Goal: Task Accomplishment & Management: Manage account settings

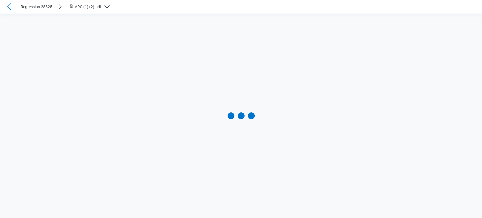
click at [118, 2] on header "Regression 28825 ARC (1) (2).pdf" at bounding box center [241, 7] width 482 height 14
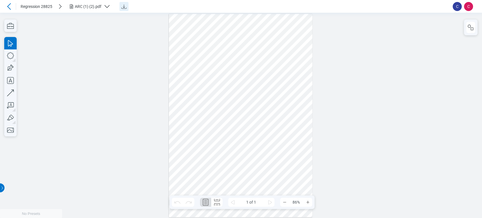
click at [126, 9] on icon "Download" at bounding box center [123, 6] width 7 height 7
click at [60, 4] on icon "button" at bounding box center [61, 6] width 9 height 9
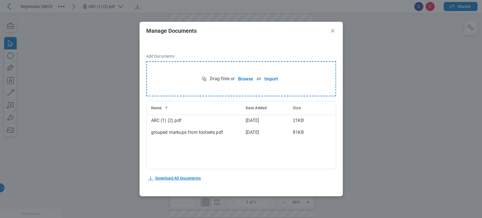
click at [182, 177] on span "Download All Documents" at bounding box center [178, 178] width 46 height 6
drag, startPoint x: 103, startPoint y: 117, endPoint x: 122, endPoint y: 106, distance: 22.0
click at [103, 116] on div "Manage Documents Add Documents Drag files or Browse or Import Name Date Added S…" at bounding box center [241, 109] width 482 height 218
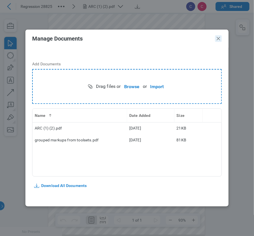
click at [217, 39] on icon "Close" at bounding box center [218, 38] width 7 height 7
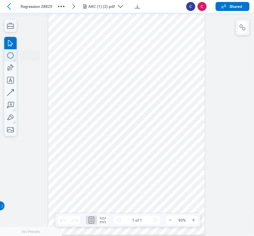
click at [12, 215] on icon "button" at bounding box center [31, 219] width 62 height 9
drag, startPoint x: 62, startPoint y: 141, endPoint x: 89, endPoint y: 174, distance: 42.7
click at [89, 174] on div at bounding box center [126, 125] width 157 height 222
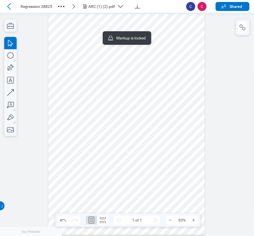
click at [110, 167] on div at bounding box center [126, 125] width 157 height 222
click at [254, 82] on icon "button" at bounding box center [256, 112] width 4 height 224
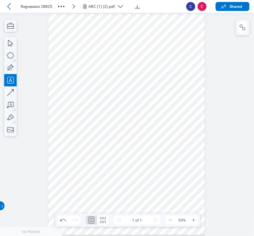
drag, startPoint x: 139, startPoint y: 168, endPoint x: 165, endPoint y: 181, distance: 28.8
click at [165, 181] on div at bounding box center [126, 125] width 157 height 222
click at [183, 168] on div at bounding box center [126, 125] width 157 height 222
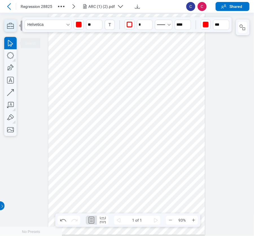
click at [11, 25] on icon "button" at bounding box center [10, 25] width 12 height 12
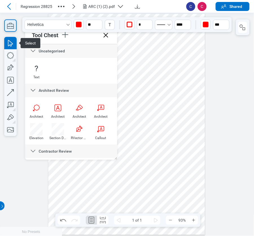
click at [12, 29] on icon "button" at bounding box center [10, 25] width 12 height 12
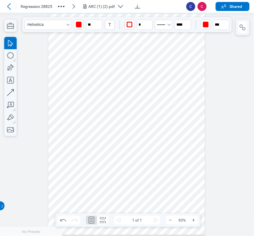
click at [215, 89] on div at bounding box center [127, 125] width 254 height 224
click at [0, 0] on div at bounding box center [0, 0] width 0 height 0
click at [205, 26] on icon "button" at bounding box center [126, 111] width 157 height 221
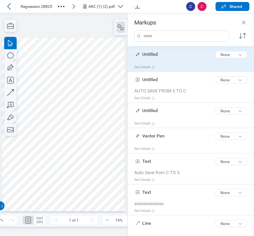
click at [179, 56] on div "Untitled 8 of 300 characters None" at bounding box center [192, 56] width 117 height 14
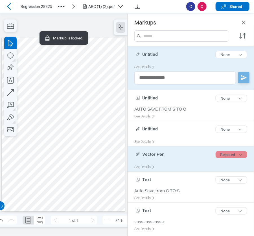
click at [216, 156] on button "Rejected" at bounding box center [232, 155] width 32 height 7
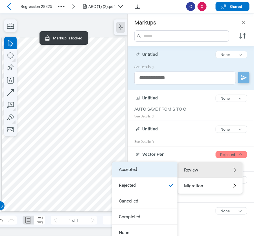
click at [144, 166] on li "Accepted" at bounding box center [144, 170] width 65 height 16
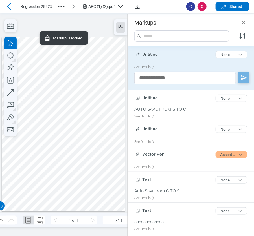
drag, startPoint x: 245, startPoint y: 22, endPoint x: 251, endPoint y: 16, distance: 8.8
click at [245, 21] on icon "Close" at bounding box center [243, 22] width 7 height 7
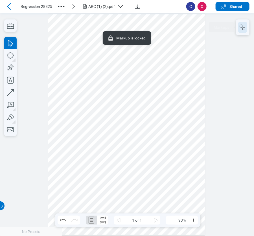
click at [239, 32] on button "button" at bounding box center [242, 27] width 9 height 11
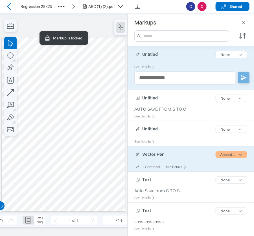
click at [169, 163] on div "See Details" at bounding box center [177, 167] width 23 height 9
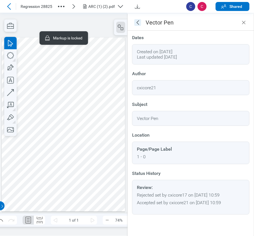
click at [138, 23] on icon "goBack" at bounding box center [137, 22] width 7 height 7
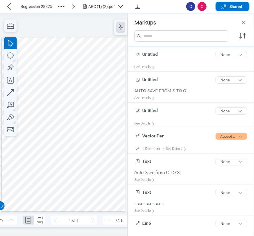
click at [84, 200] on div at bounding box center [63, 125] width 123 height 175
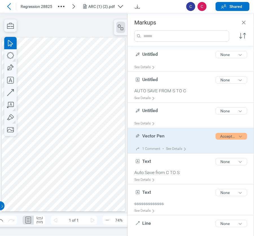
click at [183, 139] on div "Vector Pen 10 of 300 characters Accepted" at bounding box center [192, 138] width 117 height 14
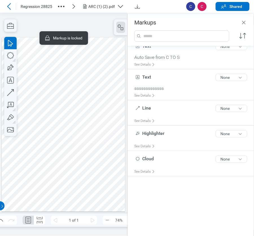
scroll to position [71, 0]
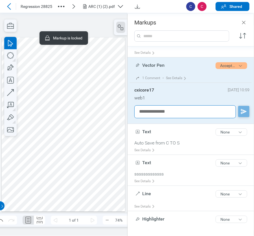
click at [172, 113] on textarea at bounding box center [185, 112] width 102 height 13
type textarea "****"
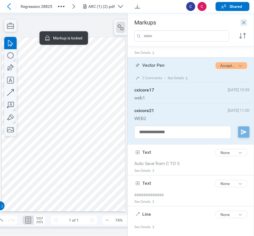
click at [243, 20] on icon "Close" at bounding box center [243, 22] width 7 height 7
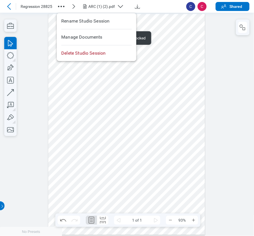
click at [58, 7] on icon "button" at bounding box center [61, 6] width 9 height 9
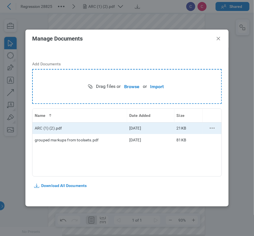
click at [210, 129] on icon "context-menu" at bounding box center [212, 128] width 7 height 7
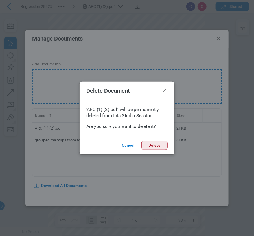
click at [146, 143] on button "Delete" at bounding box center [154, 145] width 26 height 9
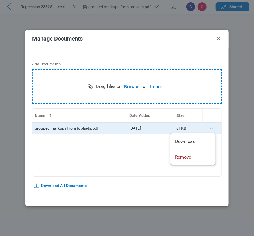
click at [214, 127] on icon "context-menu" at bounding box center [212, 128] width 7 height 7
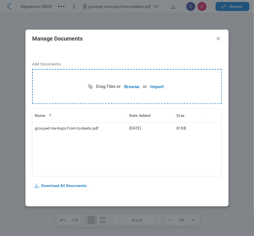
scroll to position [0, 0]
click at [162, 84] on button "Import" at bounding box center [157, 86] width 20 height 11
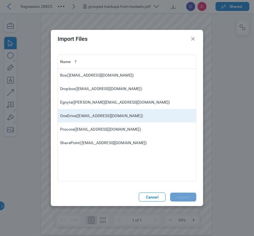
click at [95, 114] on td "OneDrive ( [EMAIL_ADDRESS][DOMAIN_NAME] )" at bounding box center [127, 116] width 138 height 14
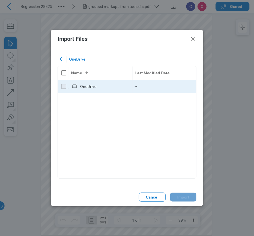
click at [88, 84] on div "OneDrive" at bounding box center [88, 87] width 16 height 6
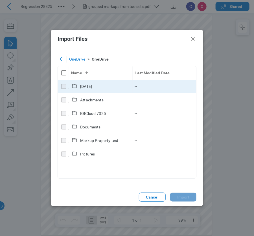
click at [87, 86] on div "[DATE]" at bounding box center [86, 87] width 12 height 6
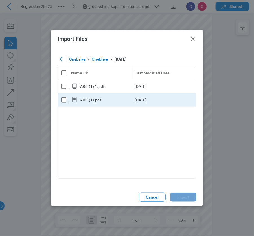
click at [92, 95] on td "ARC (1).pdf" at bounding box center [100, 100] width 63 height 14
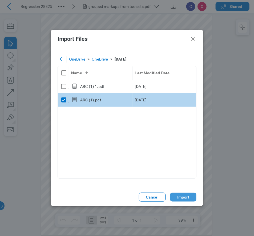
click at [188, 193] on button "Import" at bounding box center [183, 197] width 26 height 9
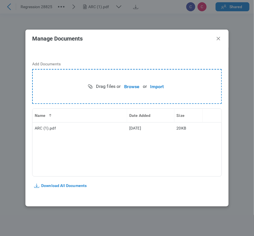
click at [219, 35] on header "Manage Documents" at bounding box center [126, 39] width 203 height 18
click at [217, 39] on icon "Close" at bounding box center [218, 38] width 7 height 7
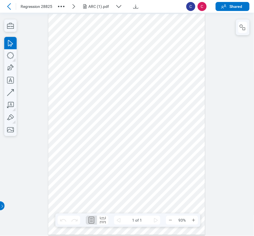
click at [61, 7] on icon "button" at bounding box center [61, 6] width 9 height 9
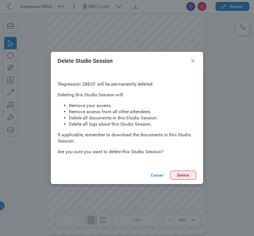
click at [185, 174] on button "Delete" at bounding box center [183, 175] width 26 height 9
